Goal: Information Seeking & Learning: Learn about a topic

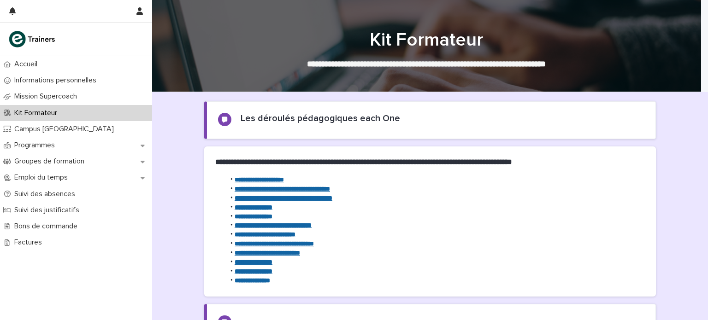
scroll to position [142, 0]
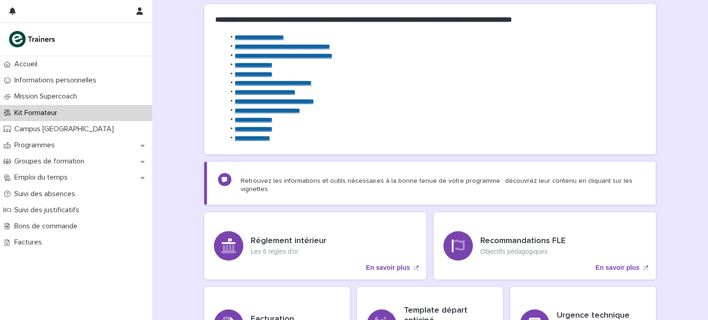
click at [70, 223] on p "Bons de commande" at bounding box center [48, 226] width 74 height 9
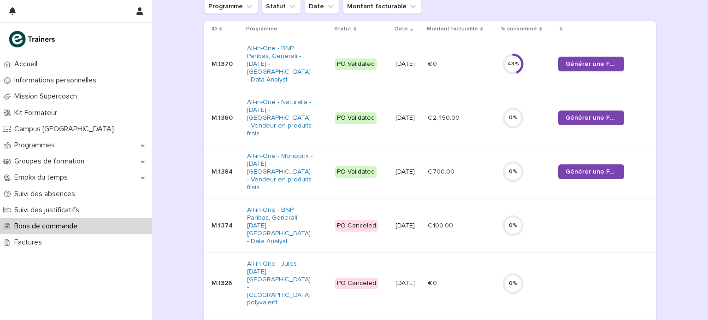
scroll to position [136, 0]
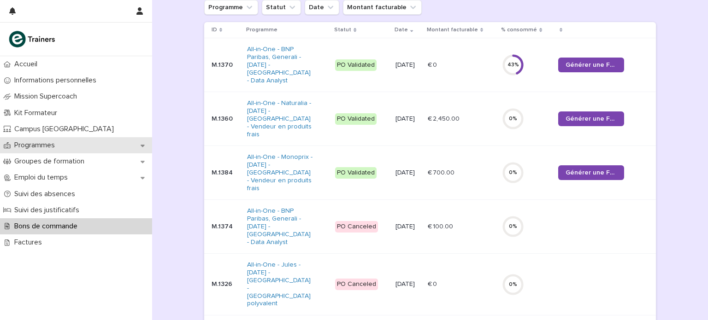
click at [66, 147] on div "Programmes" at bounding box center [76, 145] width 152 height 16
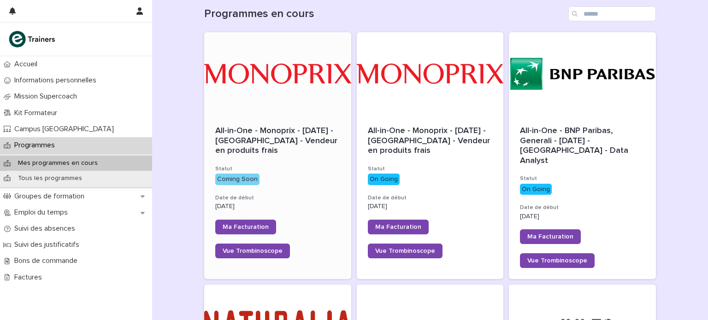
scroll to position [105, 0]
click at [289, 294] on div at bounding box center [277, 325] width 147 height 83
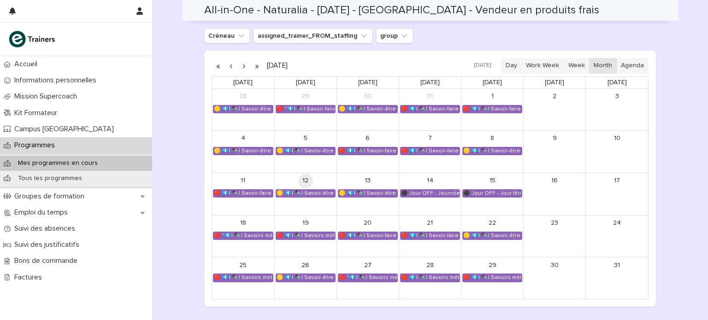
scroll to position [563, 0]
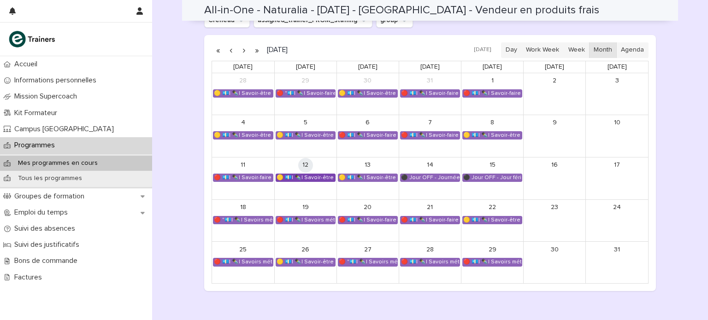
click at [324, 177] on div "🟡 💶| ✒️| Savoir-être métier - Cadre de référence interculturel : prévenir les i…" at bounding box center [305, 177] width 59 height 7
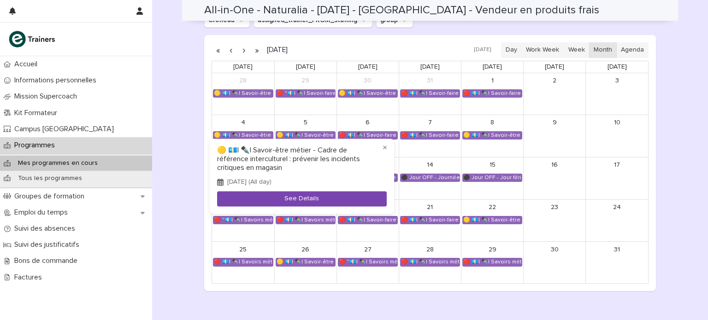
click at [309, 198] on button "See Details" at bounding box center [302, 199] width 170 height 15
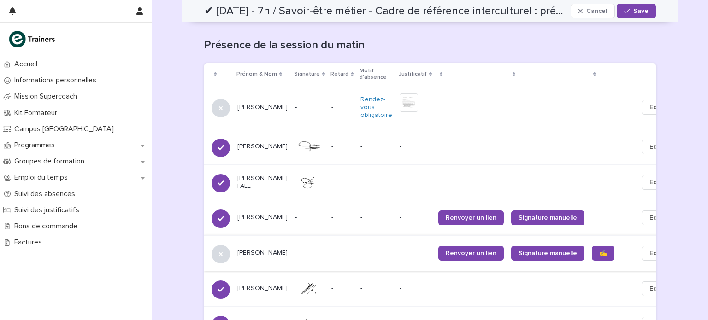
scroll to position [371, 0]
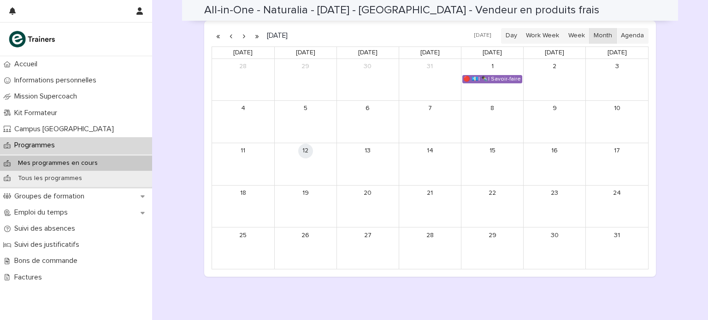
scroll to position [587, 0]
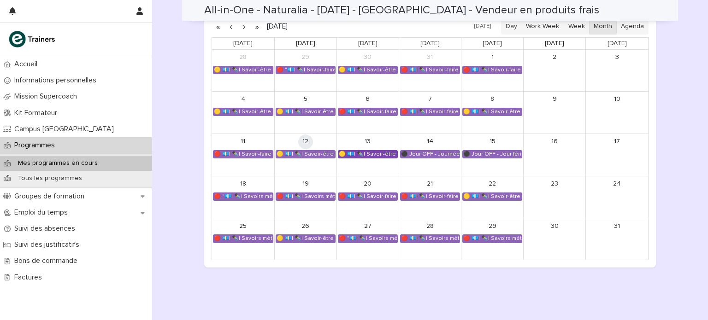
click at [367, 152] on div "🟡 💶| ✒️| Savoir-être métier - Organisation de son travail selon les priorités e…" at bounding box center [367, 154] width 59 height 7
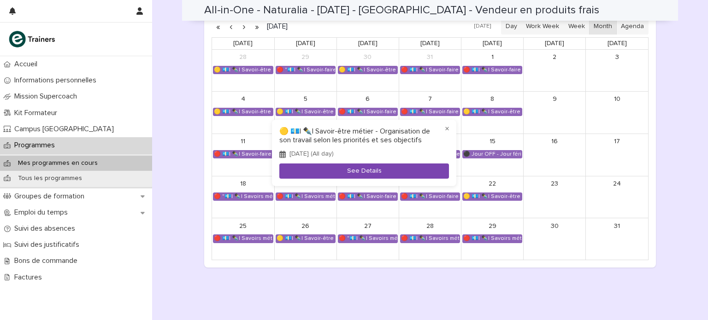
click at [356, 167] on button "See Details" at bounding box center [364, 171] width 170 height 15
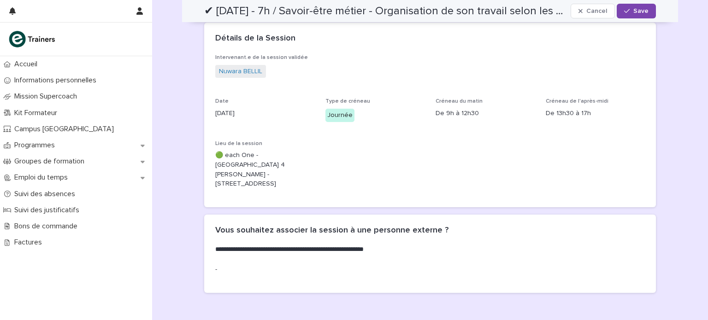
scroll to position [102, 0]
